Goal: Task Accomplishment & Management: Complete application form

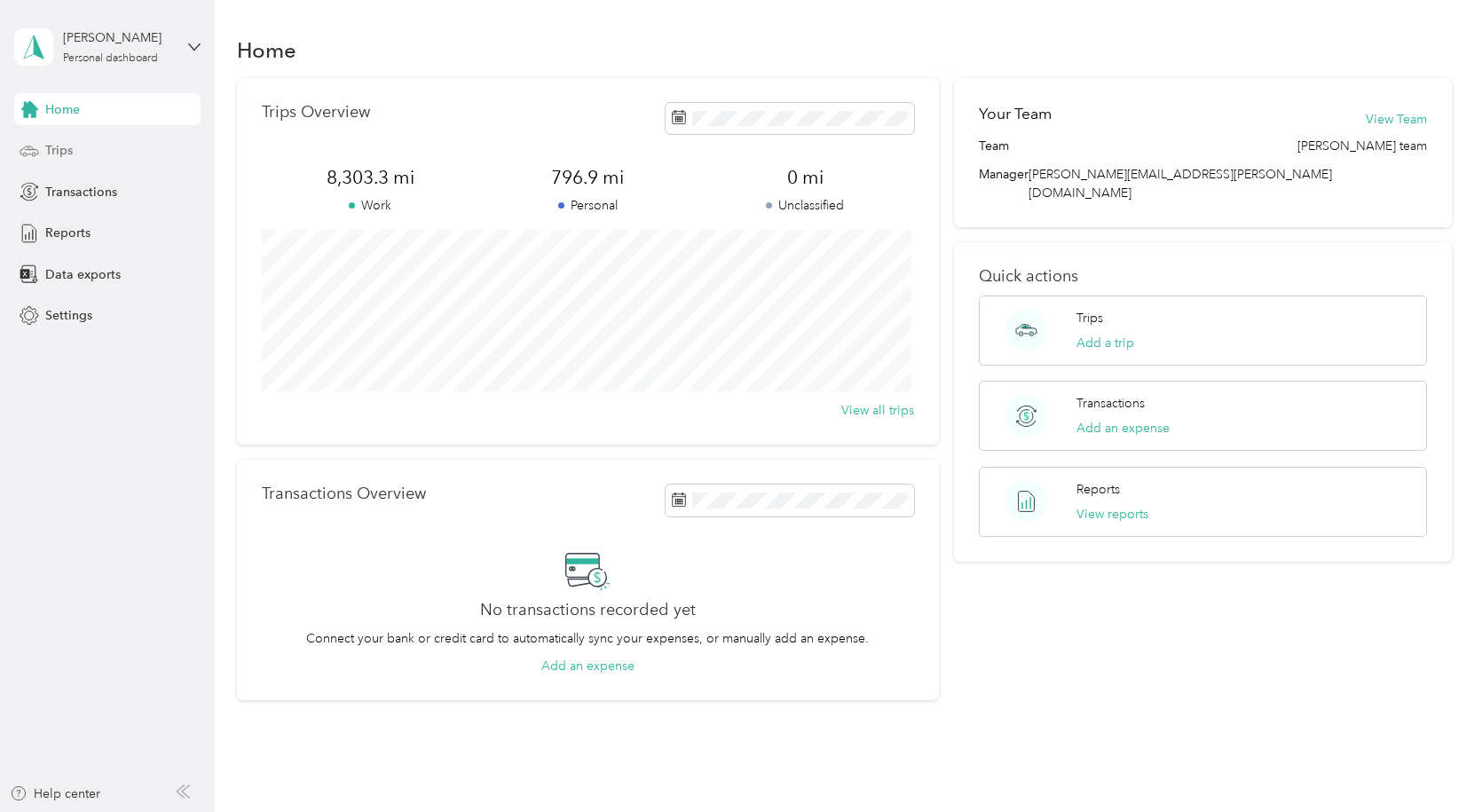
click at [67, 147] on span "Trips" at bounding box center [59, 150] width 28 height 18
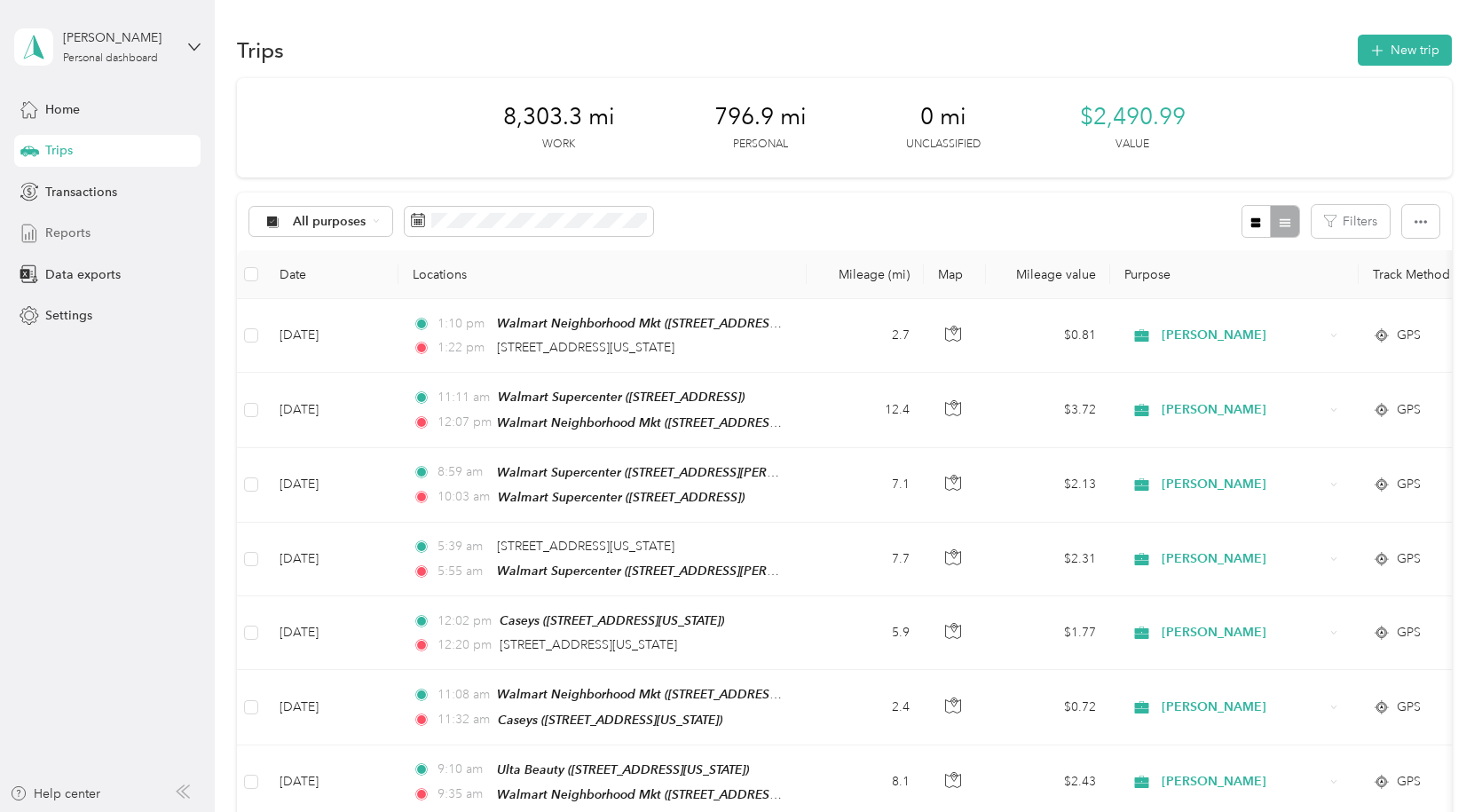
click at [75, 229] on span "Reports" at bounding box center [67, 233] width 45 height 18
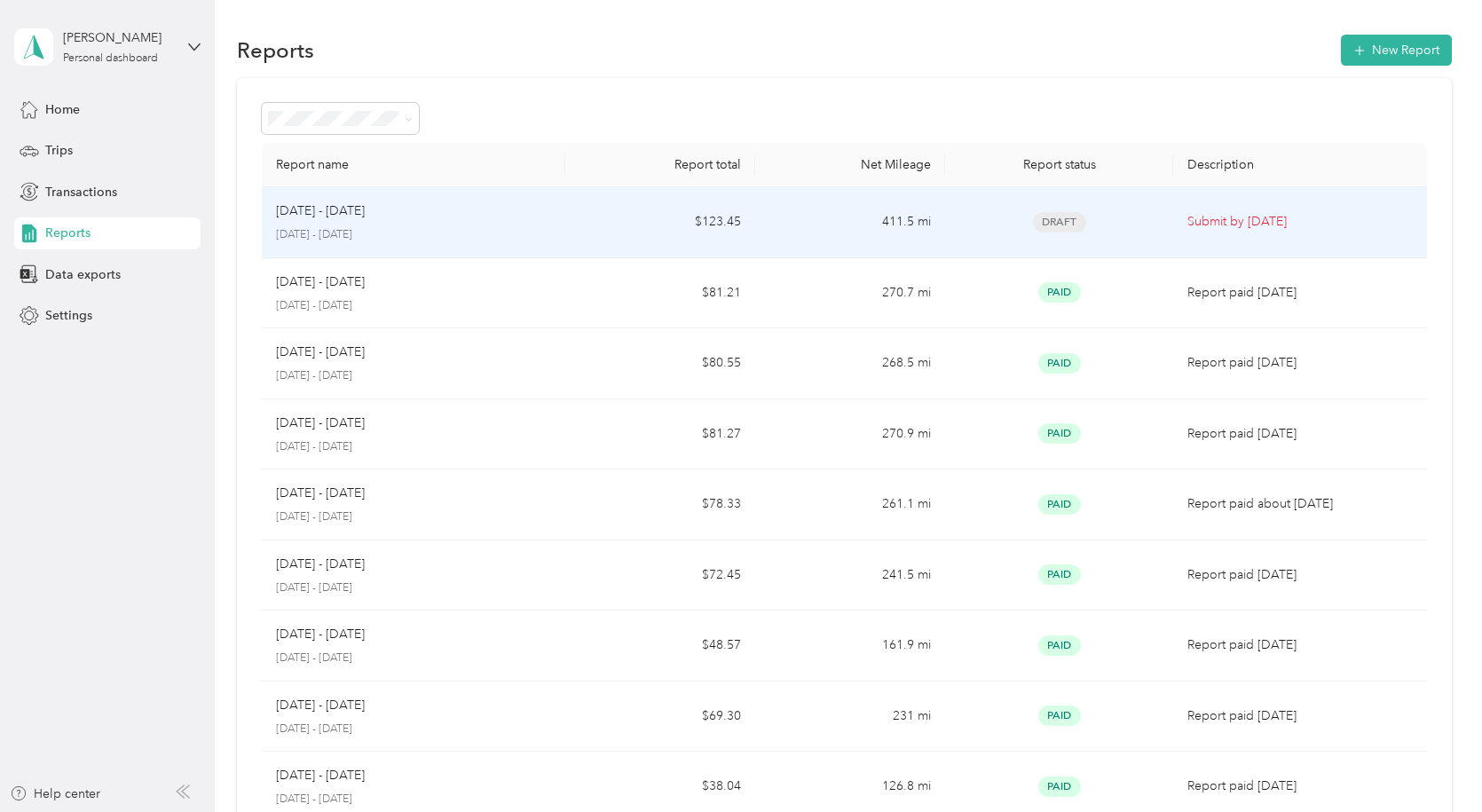
click at [1221, 221] on p "Submit by [DATE]" at bounding box center [1300, 221] width 225 height 19
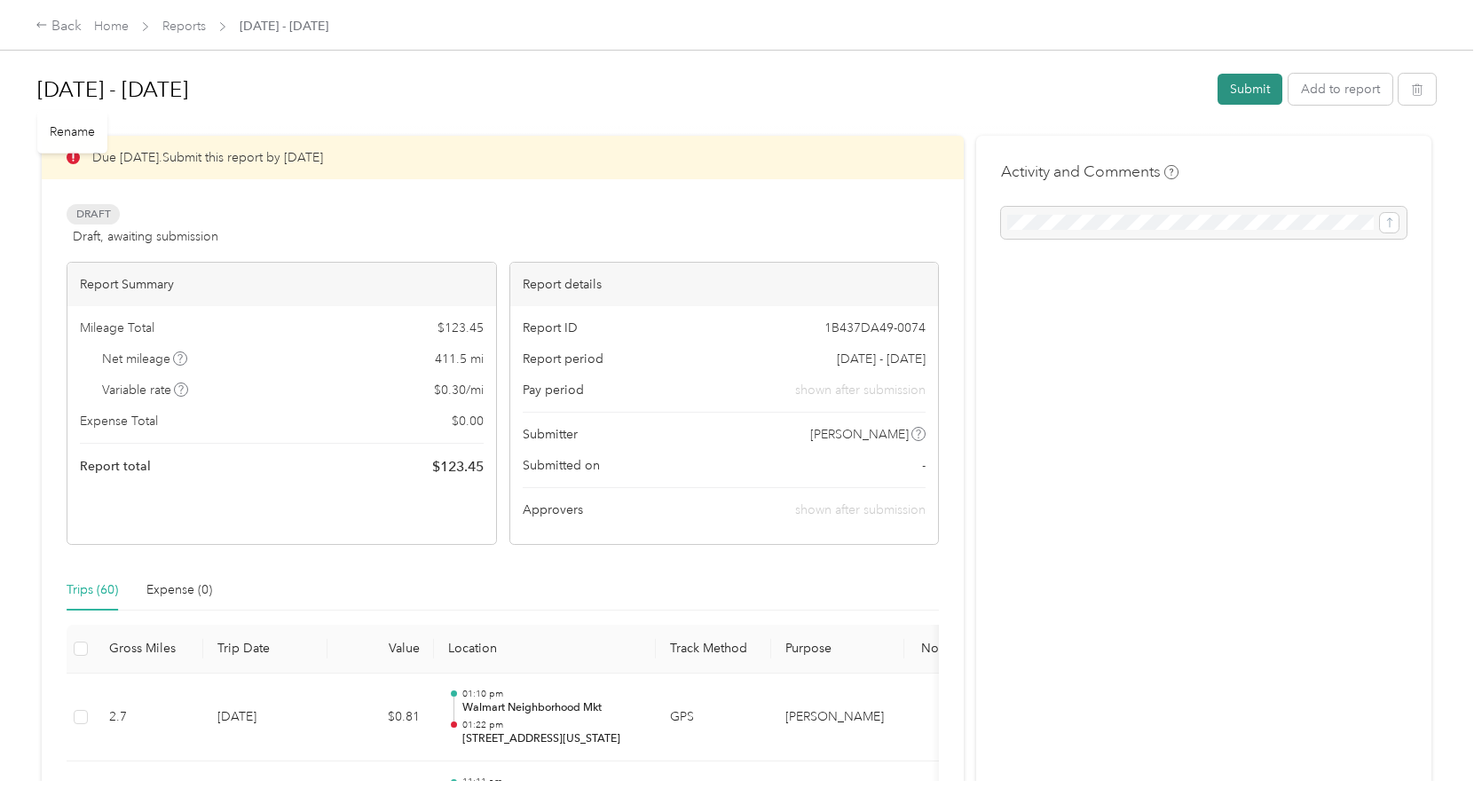
click at [1234, 93] on button "Submit" at bounding box center [1250, 89] width 65 height 31
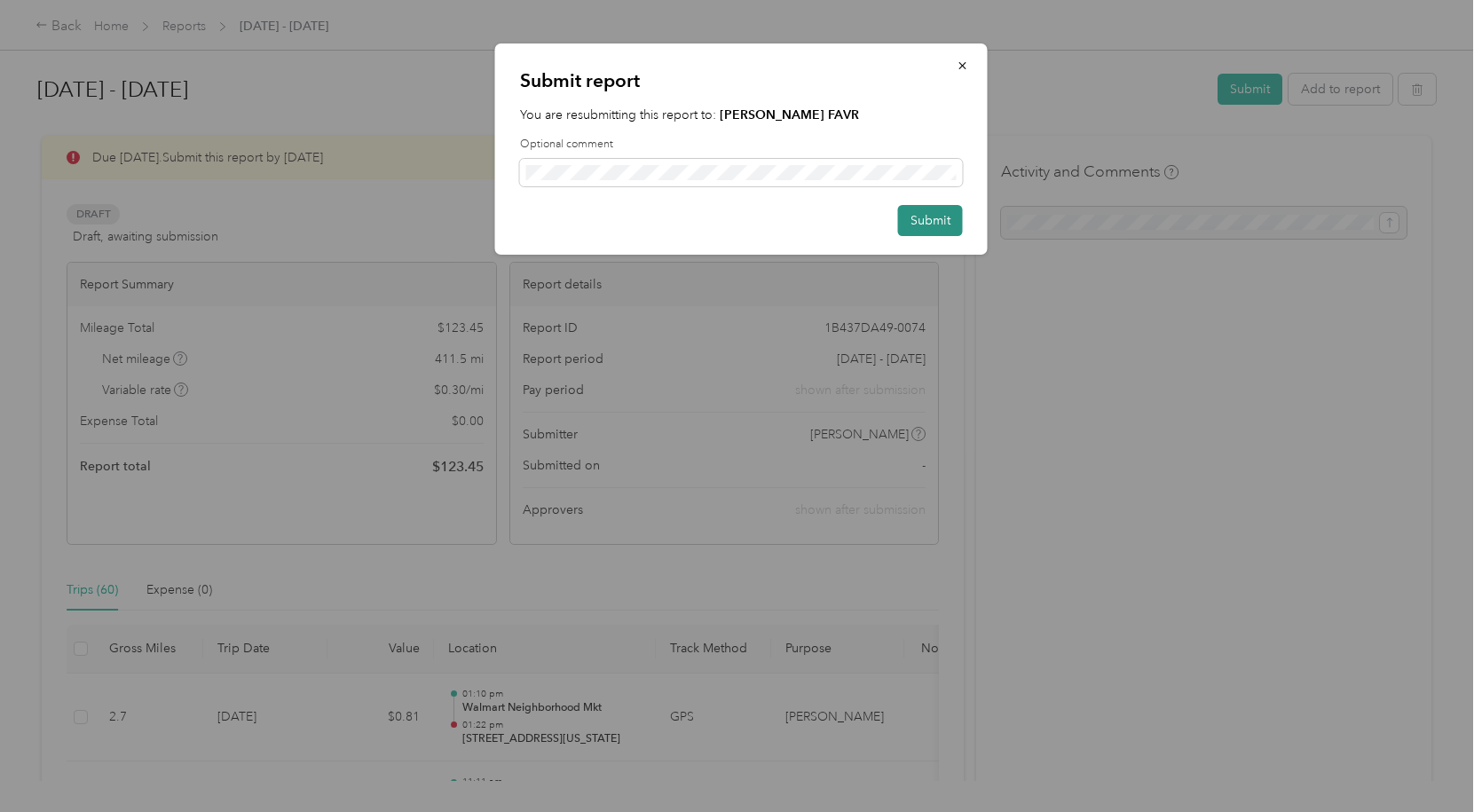
click at [936, 220] on button "Submit" at bounding box center [931, 220] width 65 height 31
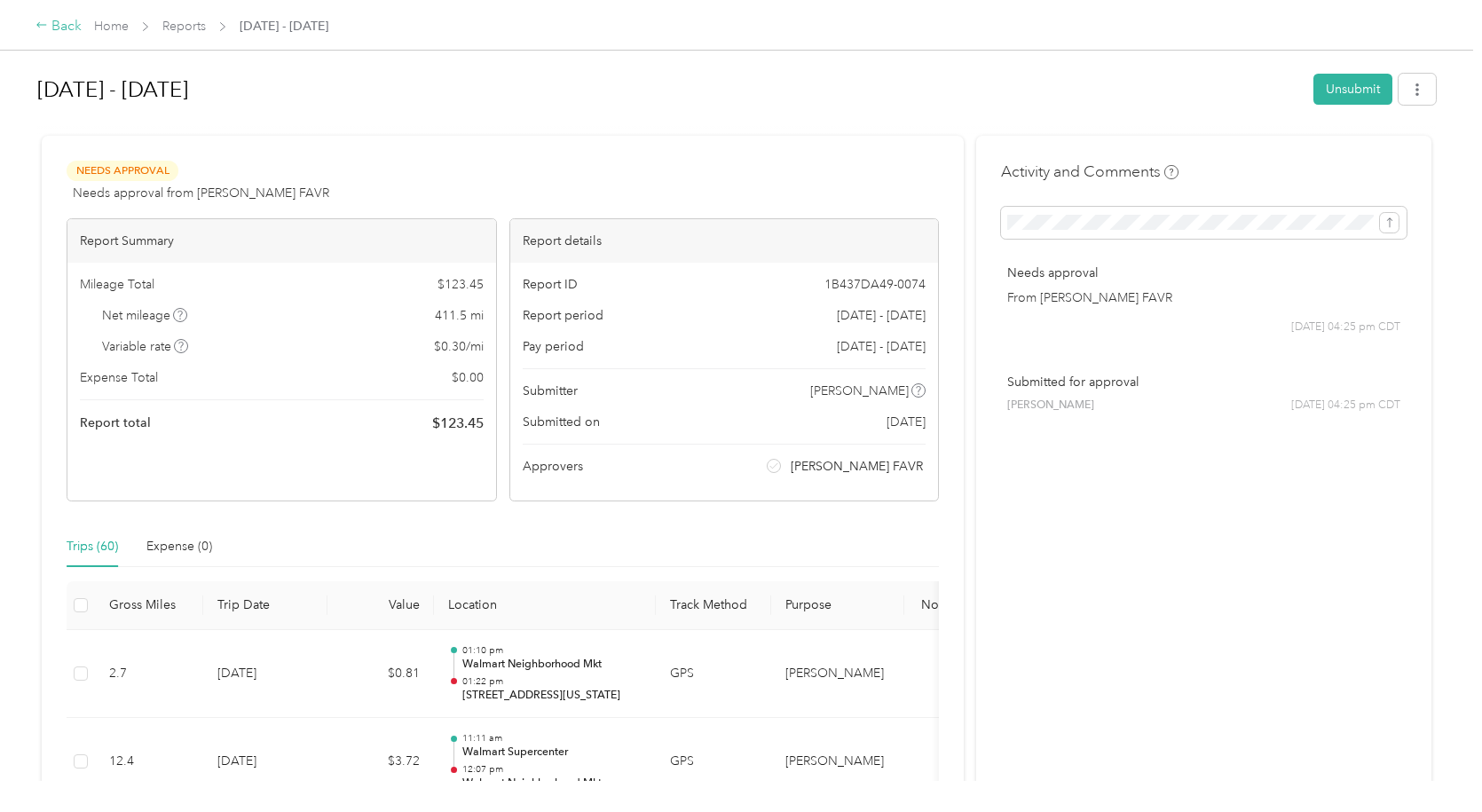
click at [38, 24] on icon at bounding box center [41, 24] width 12 height 12
